Goal: Check status: Check status

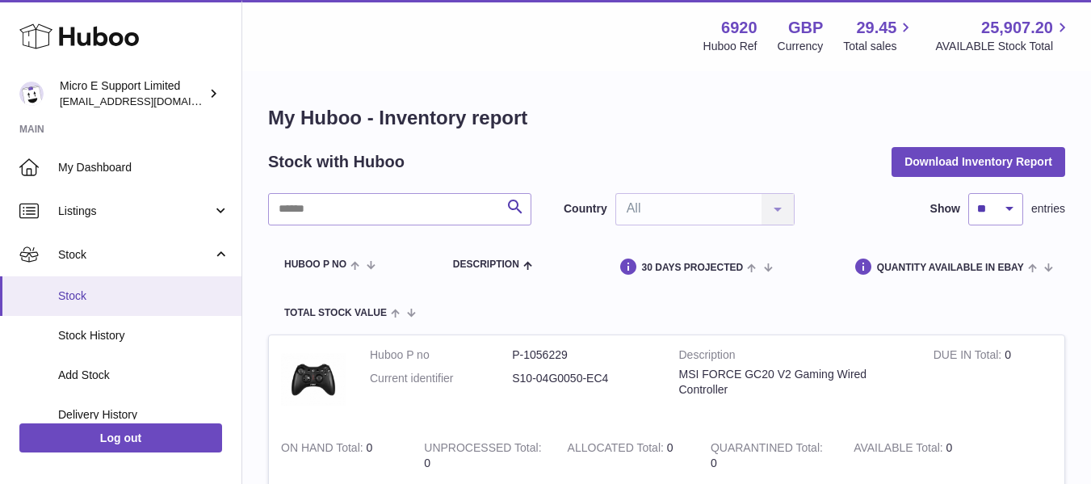
click at [95, 293] on span "Stock" at bounding box center [143, 295] width 171 height 15
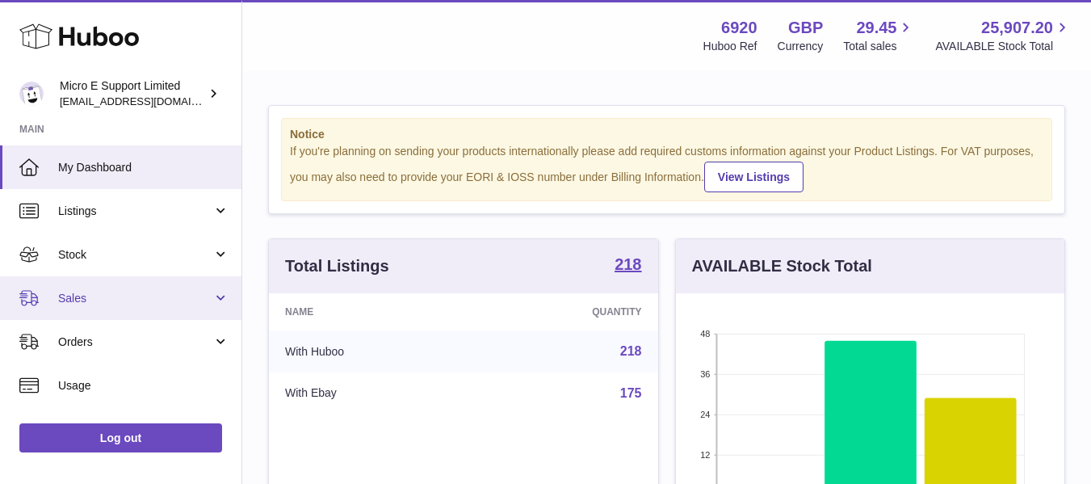
click at [191, 311] on link "Sales" at bounding box center [120, 298] width 241 height 44
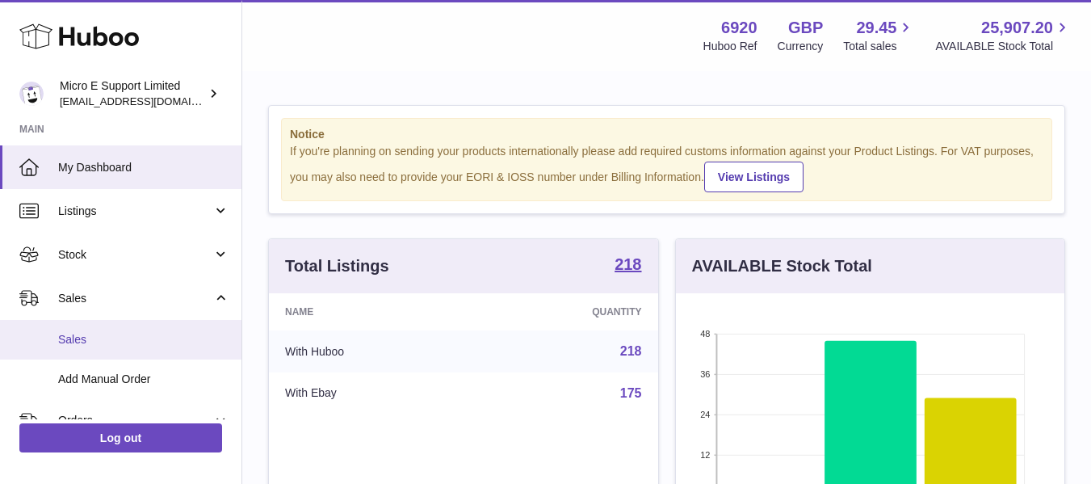
click at [90, 333] on span "Sales" at bounding box center [143, 339] width 171 height 15
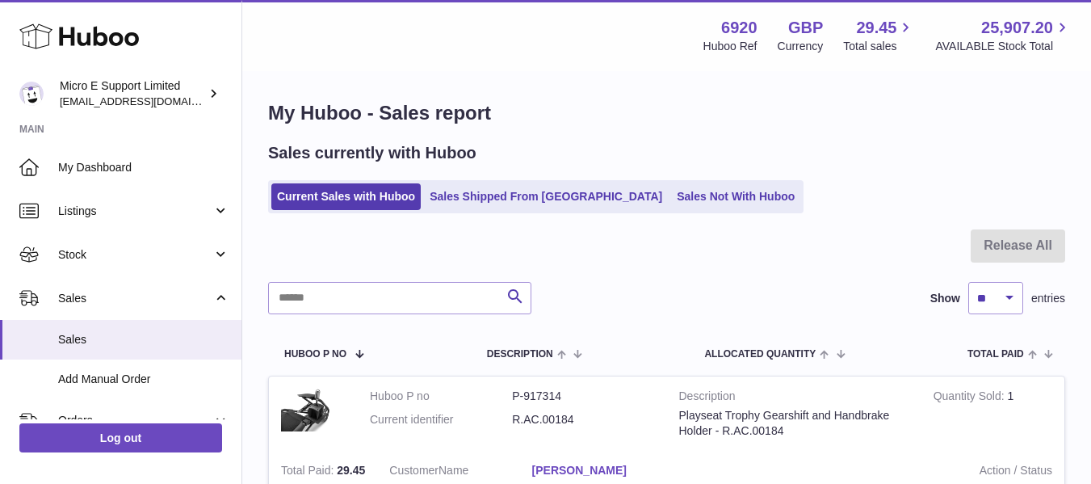
scroll to position [4, 0]
click at [671, 203] on link "Sales Not With Huboo" at bounding box center [735, 197] width 129 height 27
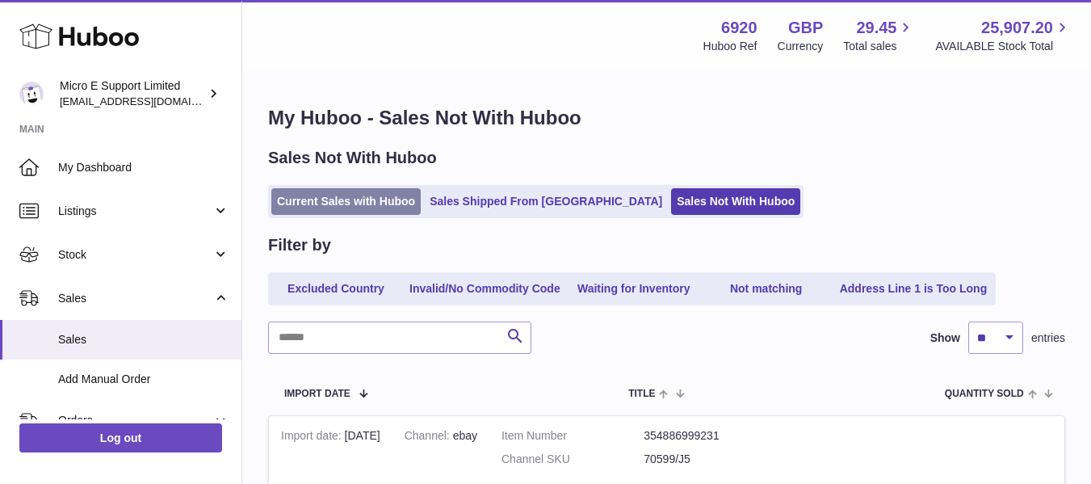
click at [387, 208] on link "Current Sales with Huboo" at bounding box center [345, 201] width 149 height 27
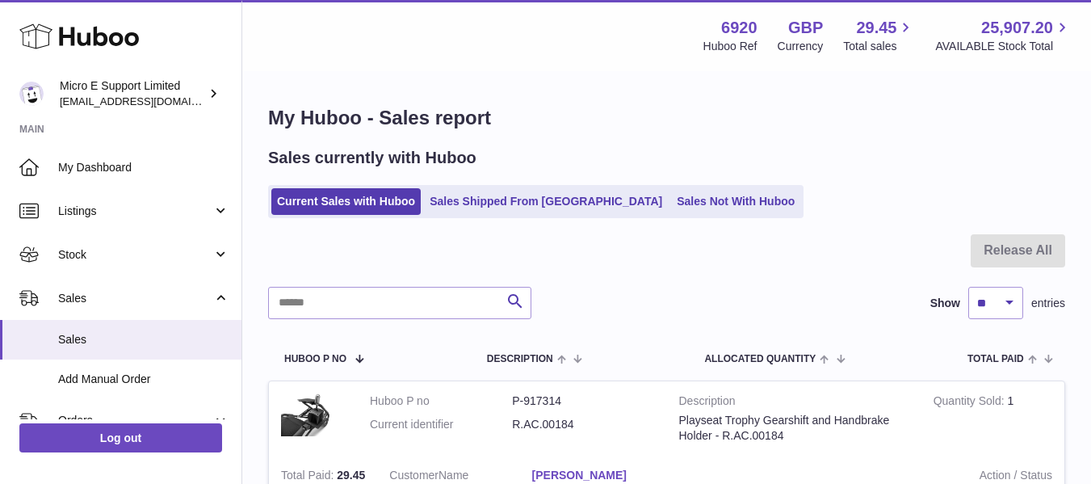
click at [803, 189] on div "Current Sales with Huboo Sales Shipped From [GEOGRAPHIC_DATA] Sales Not With Hu…" at bounding box center [666, 201] width 797 height 33
click at [867, 120] on h1 "My Huboo - Sales report" at bounding box center [666, 118] width 797 height 26
click at [799, 216] on div "Current Sales with Huboo Sales Shipped From Huboo Sales Not With Huboo" at bounding box center [666, 201] width 797 height 33
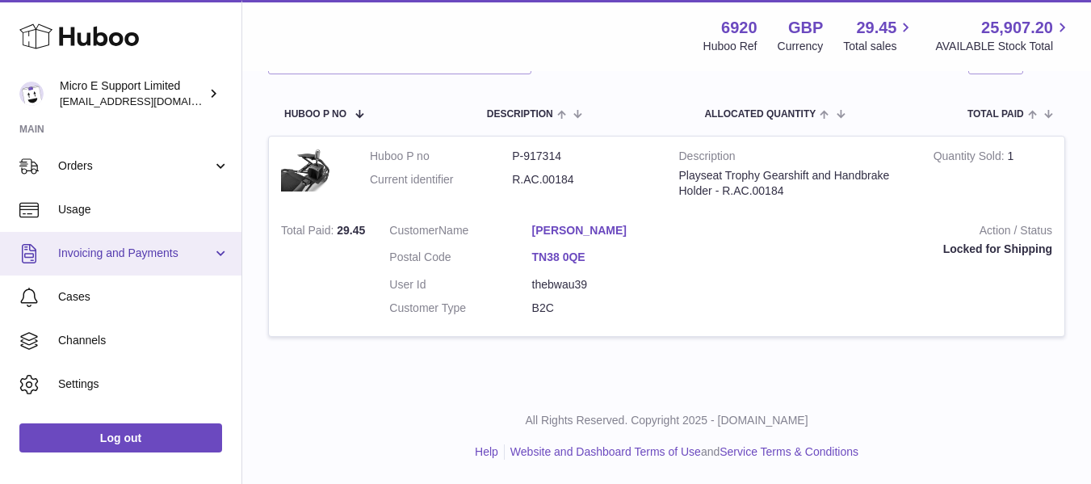
scroll to position [117, 0]
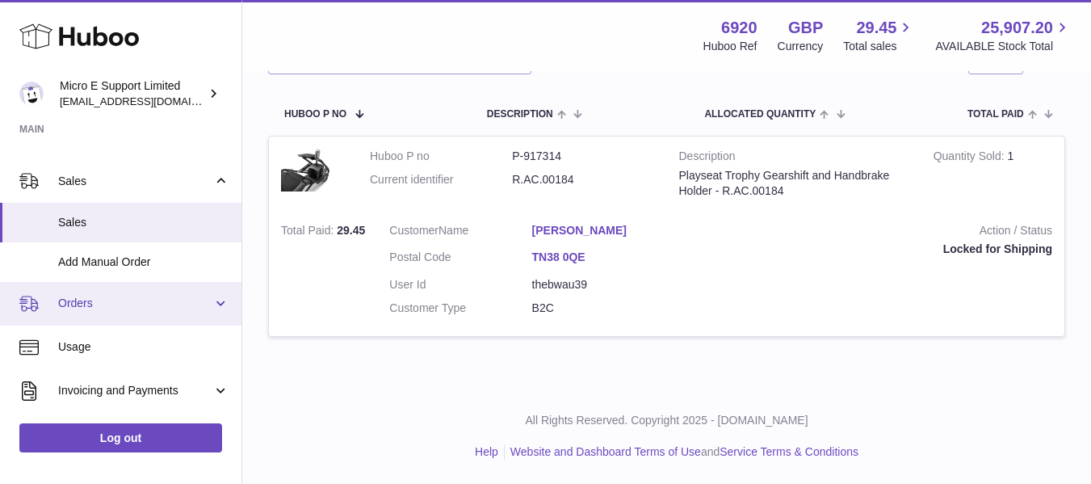
click at [204, 305] on span "Orders" at bounding box center [135, 302] width 154 height 15
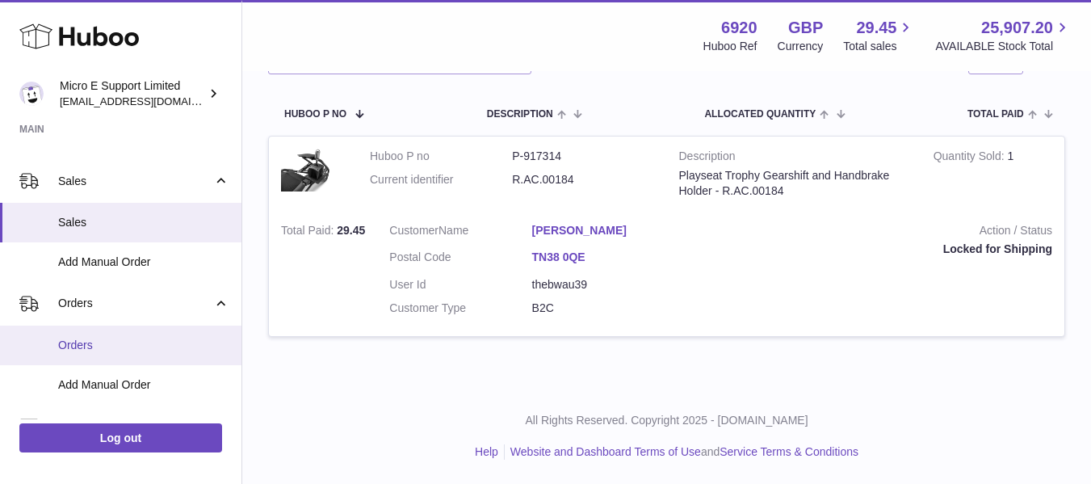
click at [70, 352] on span "Orders" at bounding box center [143, 344] width 171 height 15
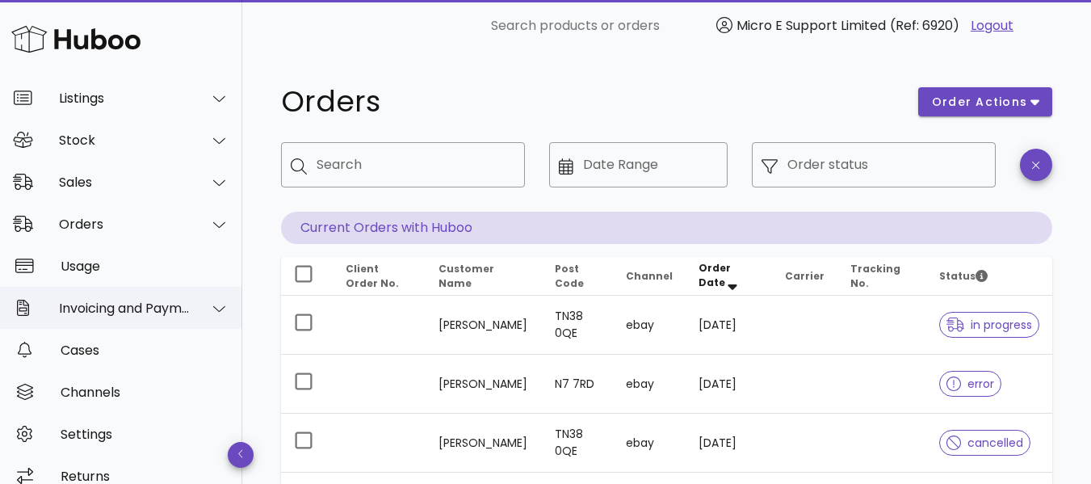
scroll to position [91, 0]
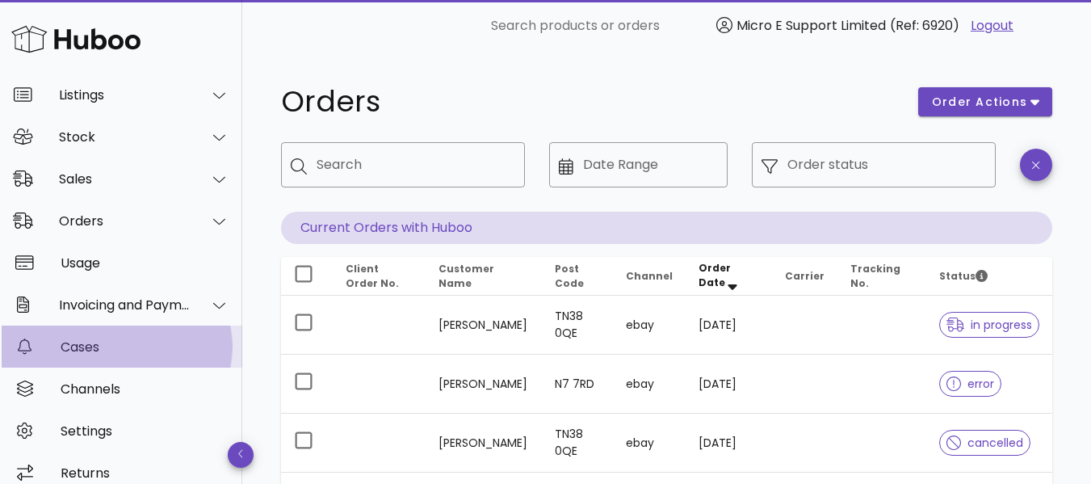
click at [87, 349] on div "Cases" at bounding box center [145, 346] width 169 height 15
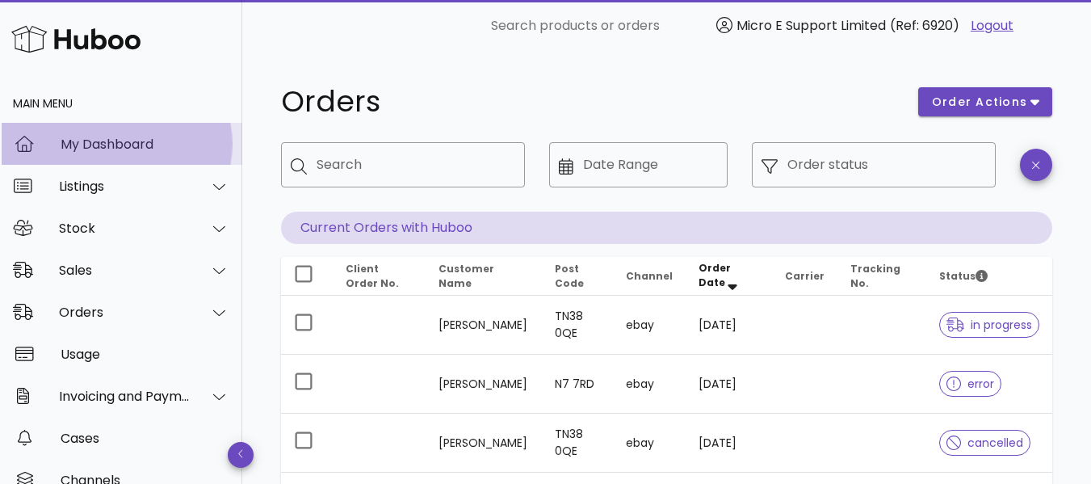
click at [133, 143] on div "My Dashboard" at bounding box center [145, 143] width 169 height 15
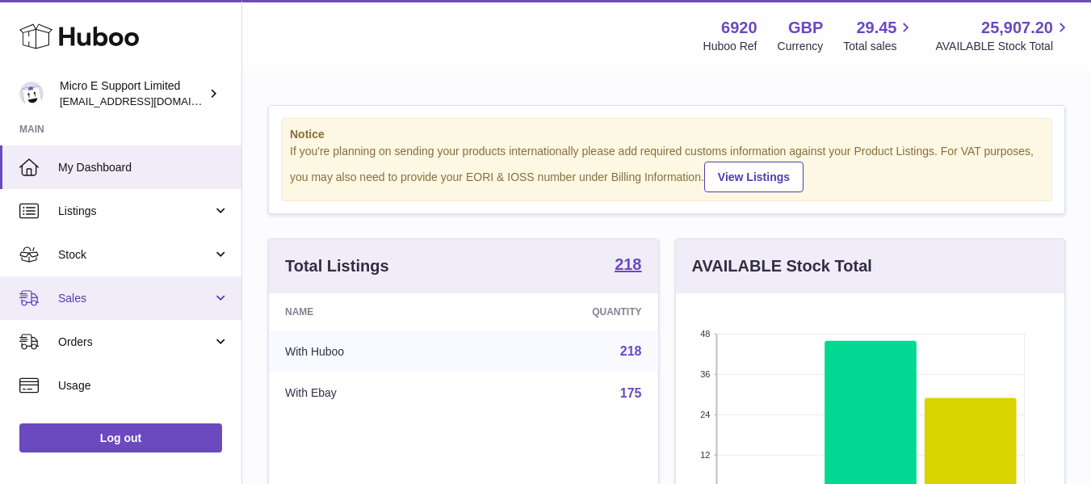
click at [183, 299] on span "Sales" at bounding box center [135, 298] width 154 height 15
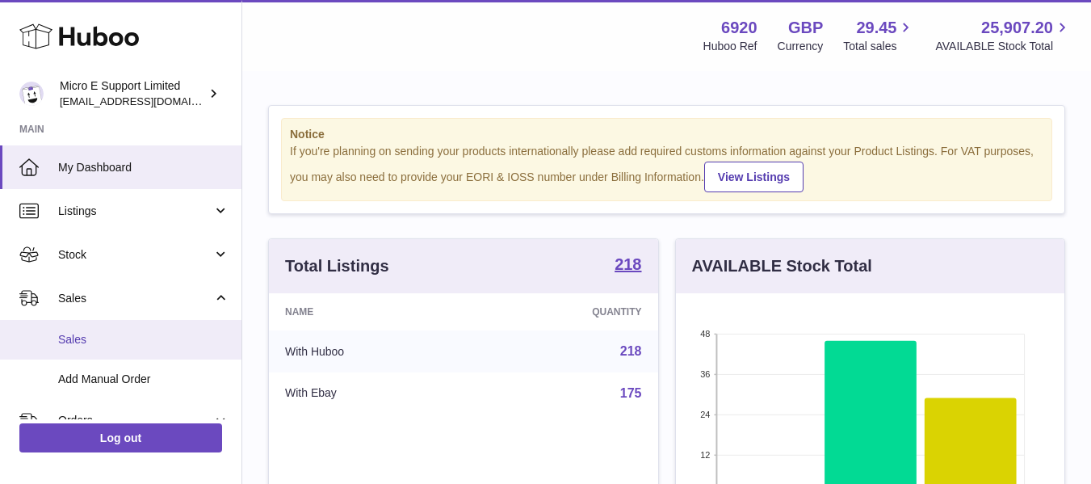
click at [90, 345] on span "Sales" at bounding box center [143, 339] width 171 height 15
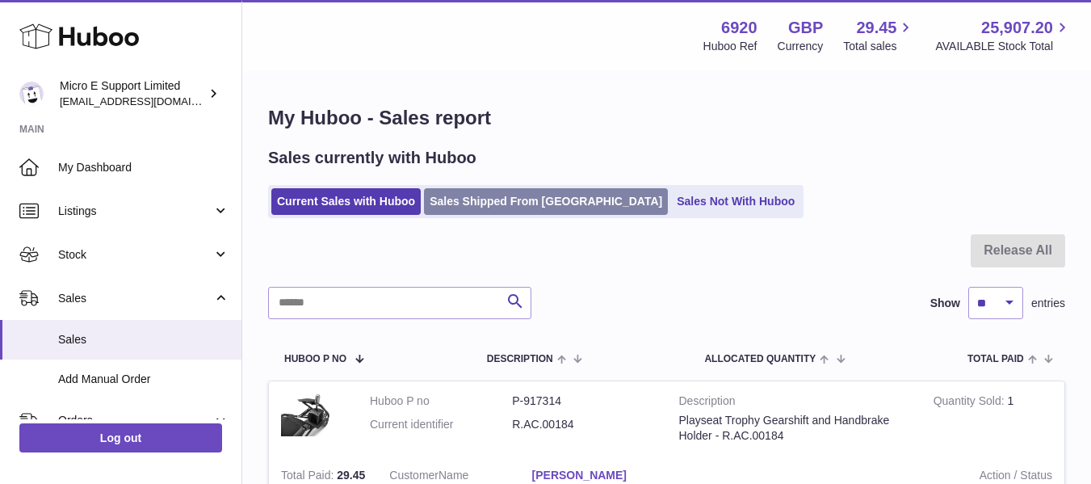
click at [544, 209] on link "Sales Shipped From [GEOGRAPHIC_DATA]" at bounding box center [546, 201] width 244 height 27
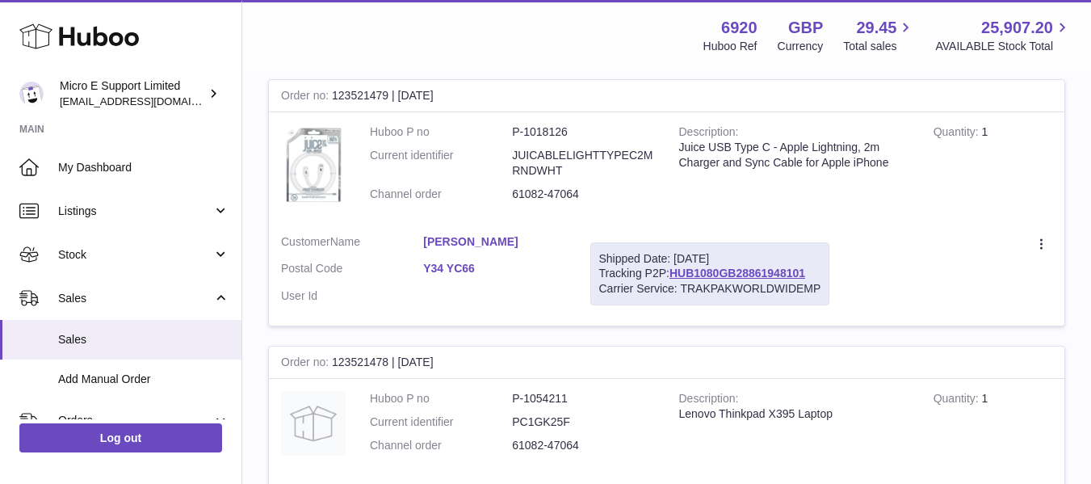
scroll to position [2369, 0]
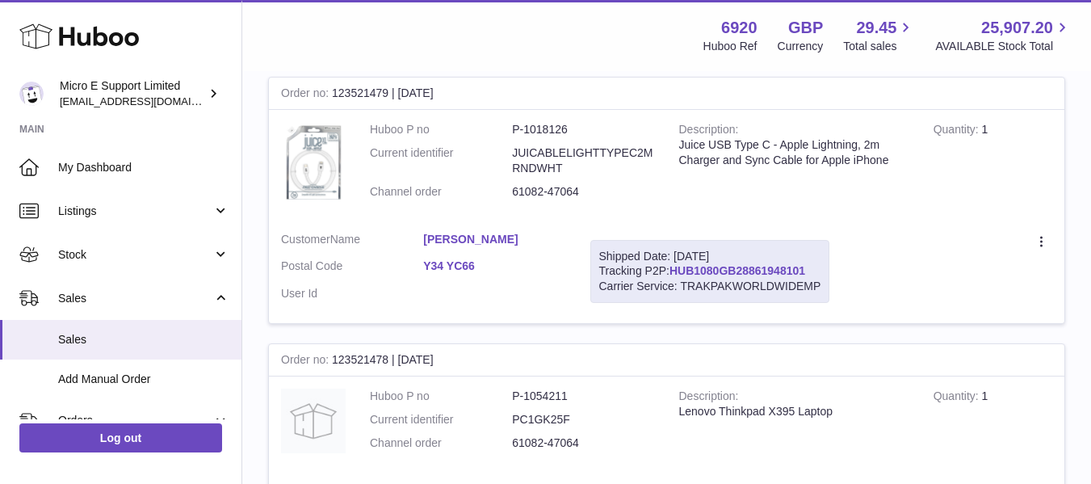
click at [738, 266] on link "HUB1080GB28861948101" at bounding box center [737, 270] width 136 height 13
